Goal: Task Accomplishment & Management: Manage account settings

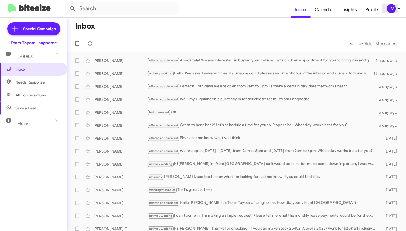
click at [398, 12] on span "LM" at bounding box center [394, 8] width 16 height 9
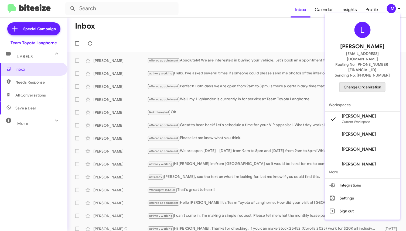
click at [368, 83] on span "Change Organization" at bounding box center [362, 87] width 37 height 9
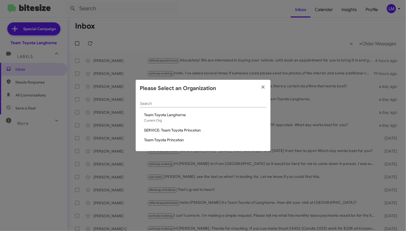
drag, startPoint x: 181, startPoint y: 117, endPoint x: 185, endPoint y: 126, distance: 9.7
click at [184, 125] on div "Search Team Toyota Langhorne Current Org SERVICE: Team Toyota Princeton Team To…" at bounding box center [203, 124] width 135 height 54
click at [184, 141] on span "Team Toyota Princeton" at bounding box center [205, 139] width 122 height 5
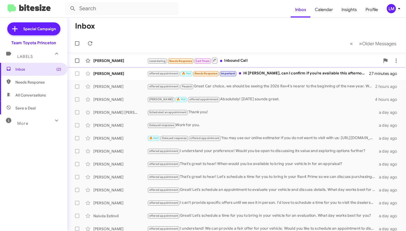
click at [279, 58] on div "considering Needs Response Call Them Inbound Call" at bounding box center [263, 60] width 233 height 7
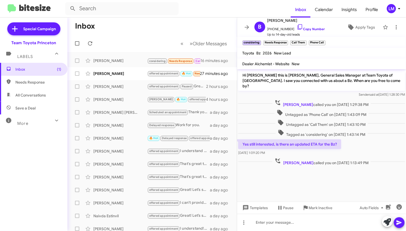
click at [338, 179] on cdk-virtual-scroll-viewport "Hi Bobby this is Andrew Dasher, General Sales Manager at Team Toyota of Princet…" at bounding box center [321, 135] width 169 height 132
click at [325, 41] on span "×" at bounding box center [325, 40] width 4 height 6
click at [303, 26] on span "+16108889782 Copy Number" at bounding box center [296, 28] width 58 height 8
click at [303, 30] on link "Copy Number" at bounding box center [311, 29] width 28 height 4
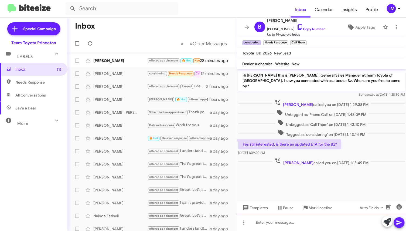
click at [266, 218] on div at bounding box center [321, 222] width 169 height 17
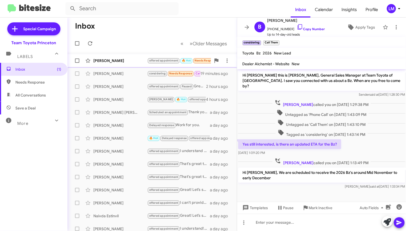
click at [123, 64] on div "Ippei Izuhara offered appointment 🔥 Hot Needs Response Important Hi Andrew, can…" at bounding box center [152, 60] width 161 height 11
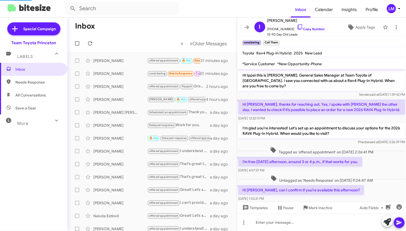
scroll to position [5, 0]
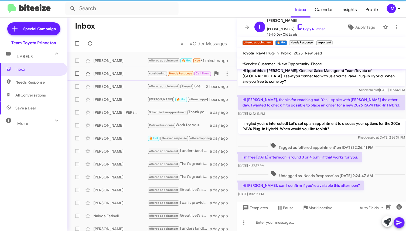
click at [131, 76] on div "Bobby Nguyen" at bounding box center [120, 73] width 54 height 5
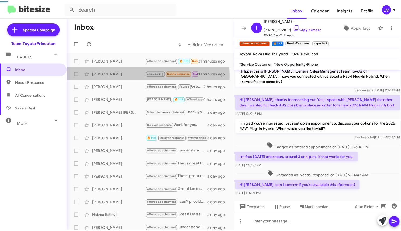
scroll to position [6, 0]
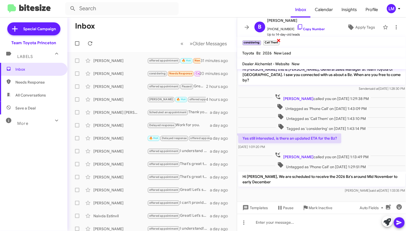
click at [278, 41] on span "×" at bounding box center [278, 40] width 4 height 6
click at [359, 28] on span "Apply Tags" at bounding box center [365, 27] width 20 height 10
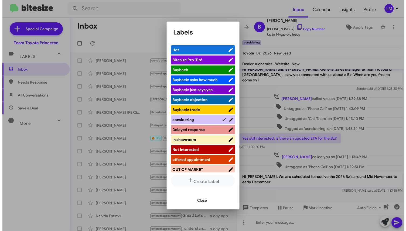
scroll to position [30, 0]
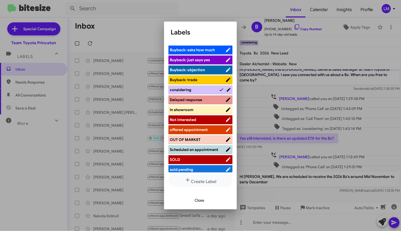
click at [204, 129] on span "offered appointment" at bounding box center [189, 129] width 38 height 5
click at [200, 201] on span "Close" at bounding box center [200, 201] width 10 height 10
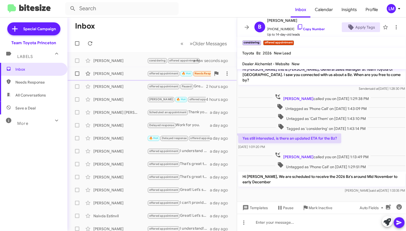
drag, startPoint x: 125, startPoint y: 76, endPoint x: 137, endPoint y: 77, distance: 12.2
click at [125, 76] on div "Ippei Izuhara" at bounding box center [120, 73] width 54 height 5
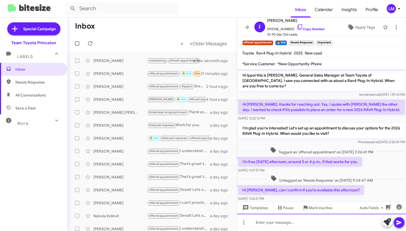
click at [266, 222] on div at bounding box center [321, 222] width 169 height 17
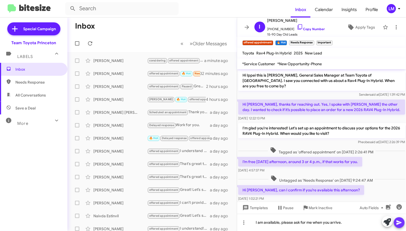
click at [397, 221] on icon at bounding box center [398, 223] width 5 height 5
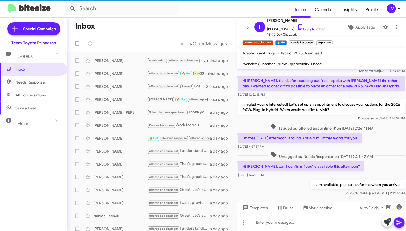
scroll to position [25, 0]
